Goal: Browse casually

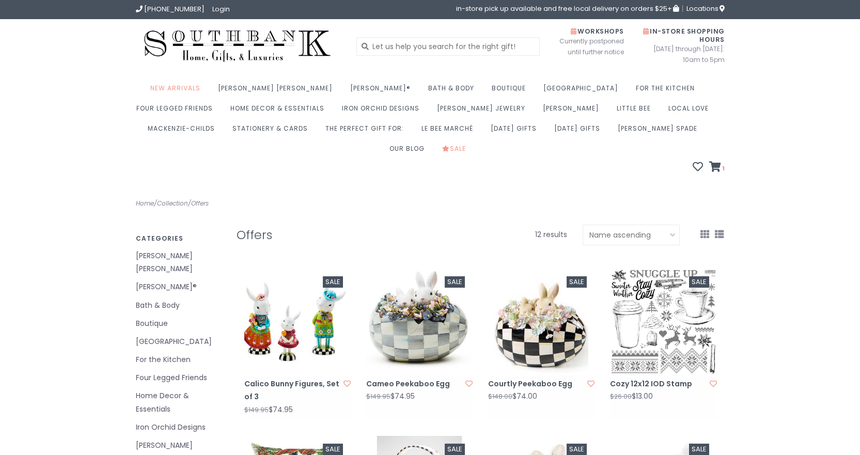
click at [639, 304] on img at bounding box center [663, 322] width 106 height 106
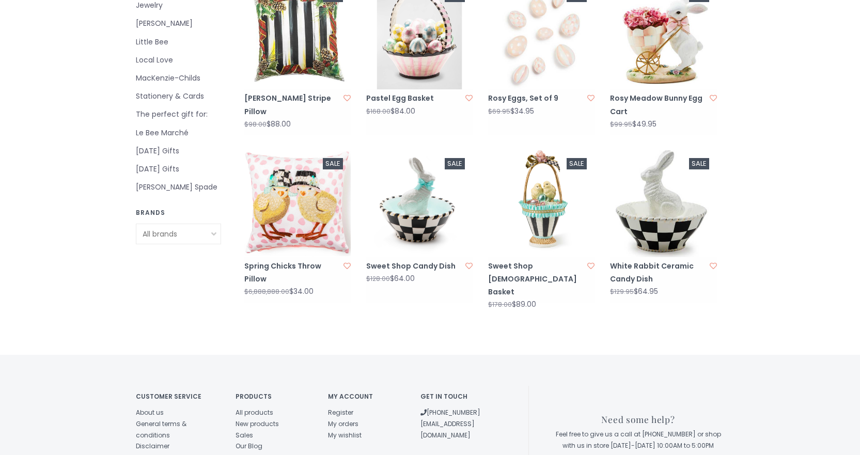
scroll to position [342, 0]
